Goal: Find specific page/section: Find specific page/section

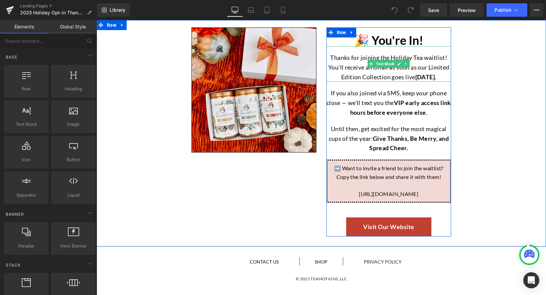
click at [402, 77] on p "Thanks for joining the Holiday Tea waitlist! You’ll receive an email as soon as…" at bounding box center [389, 67] width 125 height 29
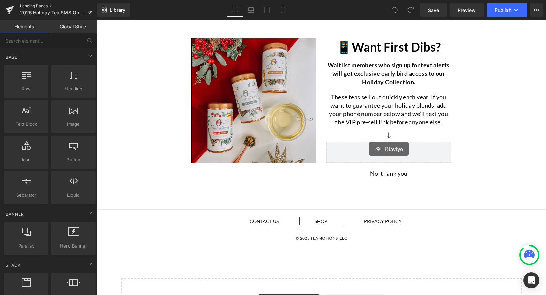
click at [36, 6] on link "Landing Pages" at bounding box center [58, 5] width 77 height 5
